Goal: Navigation & Orientation: Find specific page/section

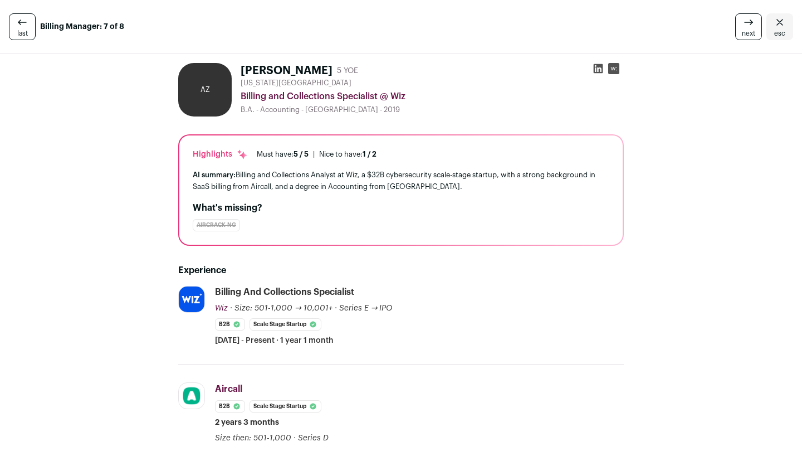
click at [785, 27] on link "esc" at bounding box center [780, 26] width 27 height 27
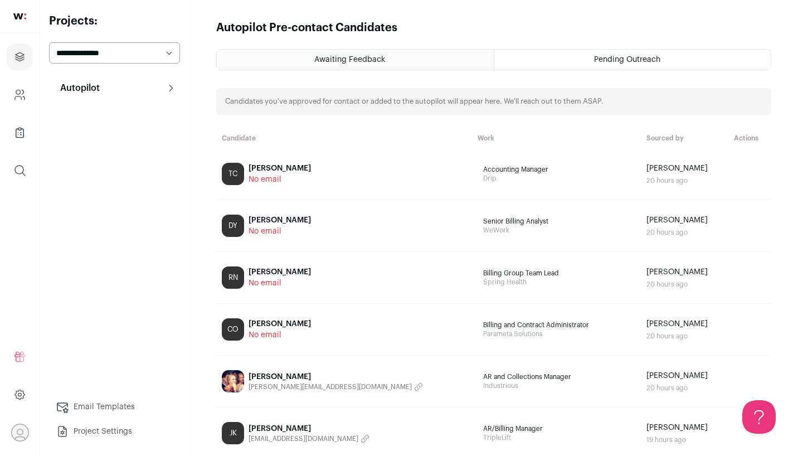
click at [563, 61] on div "Pending Outreach" at bounding box center [632, 60] width 276 height 20
click at [575, 61] on div "Pending Outreach" at bounding box center [632, 60] width 276 height 20
click at [460, 58] on div "Awaiting Feedback" at bounding box center [355, 60] width 277 height 20
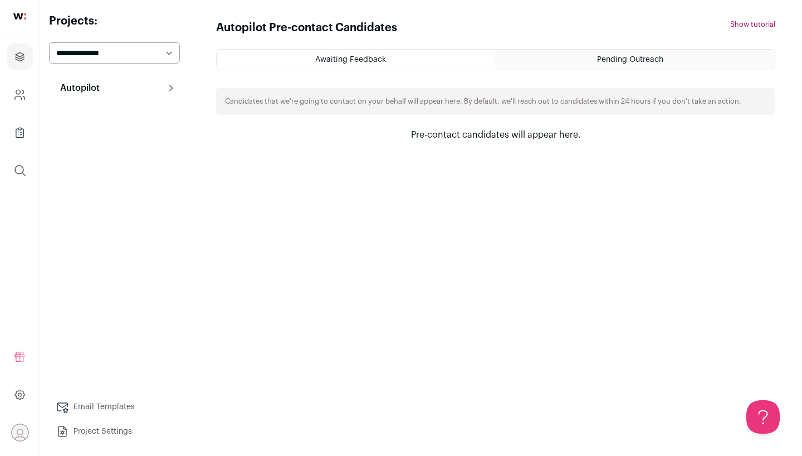
click at [592, 70] on ul "Awaiting Feedback Pending Outreach" at bounding box center [495, 59] width 559 height 21
click at [602, 60] on span "Pending Outreach" at bounding box center [630, 60] width 66 height 8
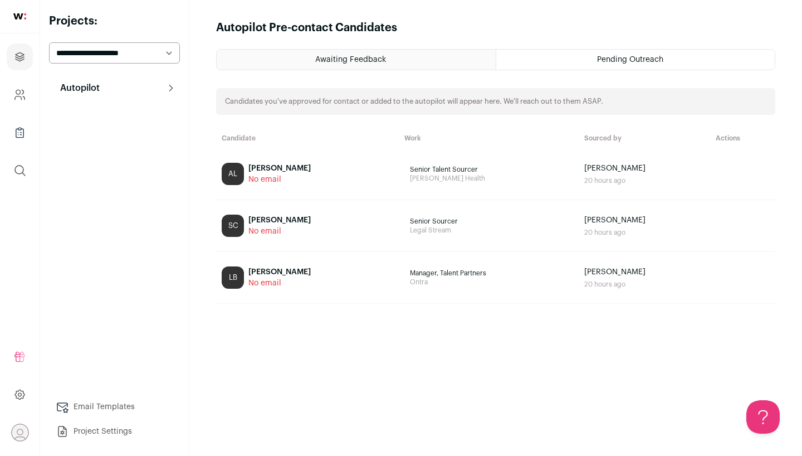
click at [556, 66] on div "Pending Outreach" at bounding box center [635, 60] width 279 height 20
click at [574, 56] on div "Pending Outreach" at bounding box center [635, 60] width 279 height 20
click at [430, 56] on div "Awaiting Feedback" at bounding box center [356, 60] width 279 height 20
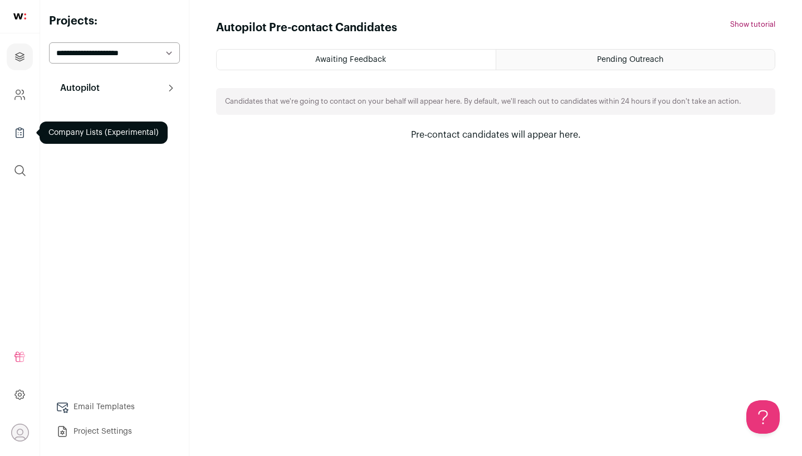
click at [14, 129] on icon "Company Lists" at bounding box center [19, 132] width 13 height 13
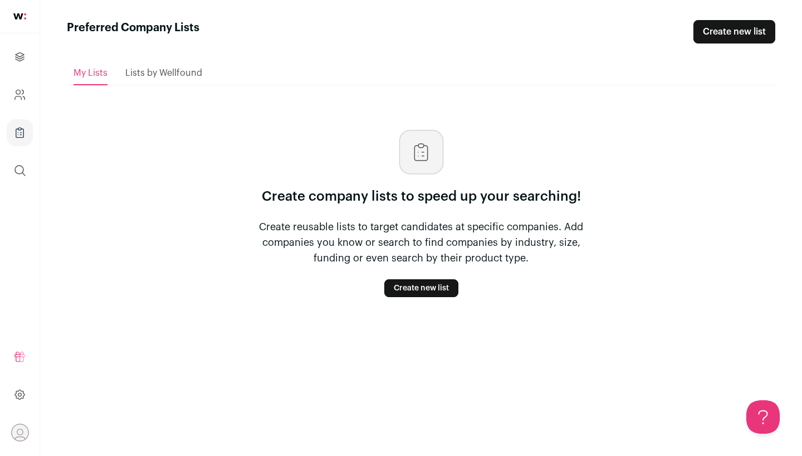
click at [153, 69] on span "Lists by Wellfound" at bounding box center [163, 73] width 77 height 9
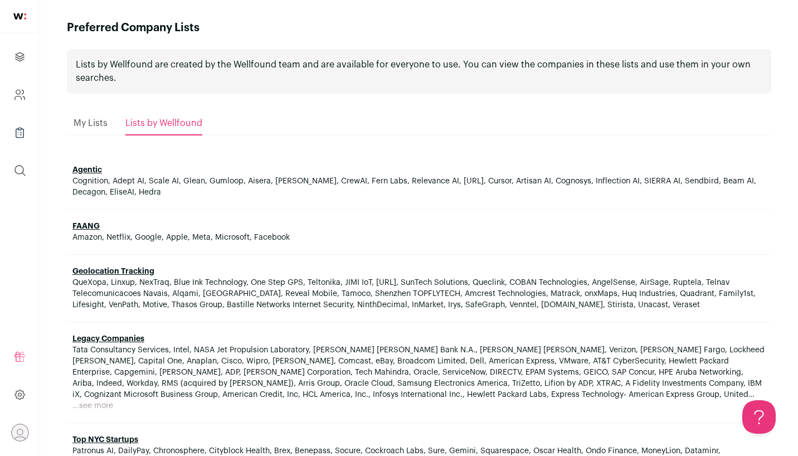
click at [89, 126] on span "My Lists" at bounding box center [91, 123] width 34 height 9
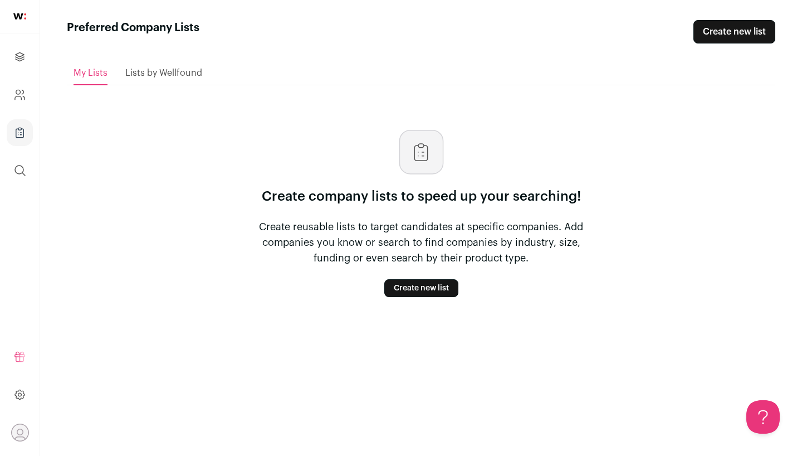
click at [17, 87] on link "Company and ATS Settings" at bounding box center [20, 94] width 26 height 27
click at [22, 58] on icon "Projects" at bounding box center [20, 56] width 8 height 8
